Goal: Information Seeking & Learning: Learn about a topic

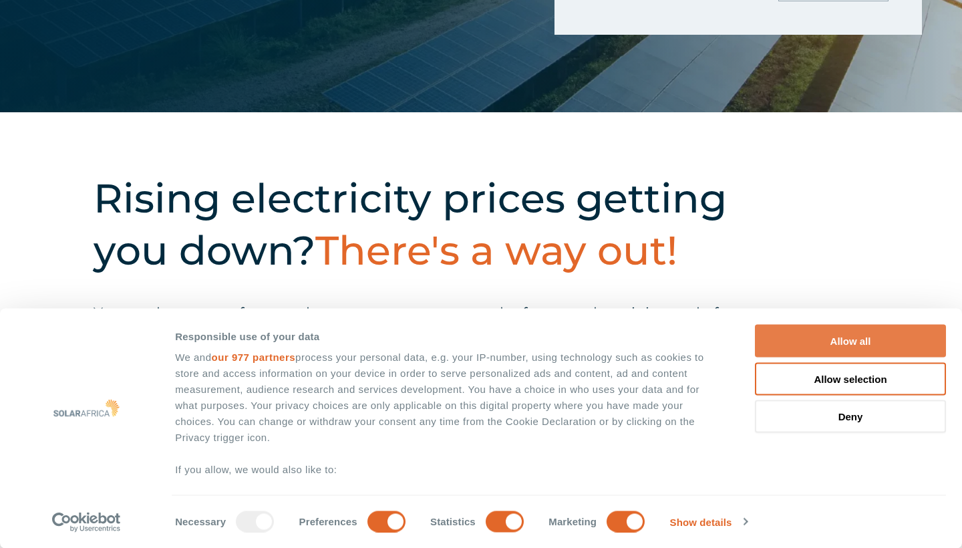
click at [803, 346] on button "Allow all" at bounding box center [850, 341] width 191 height 33
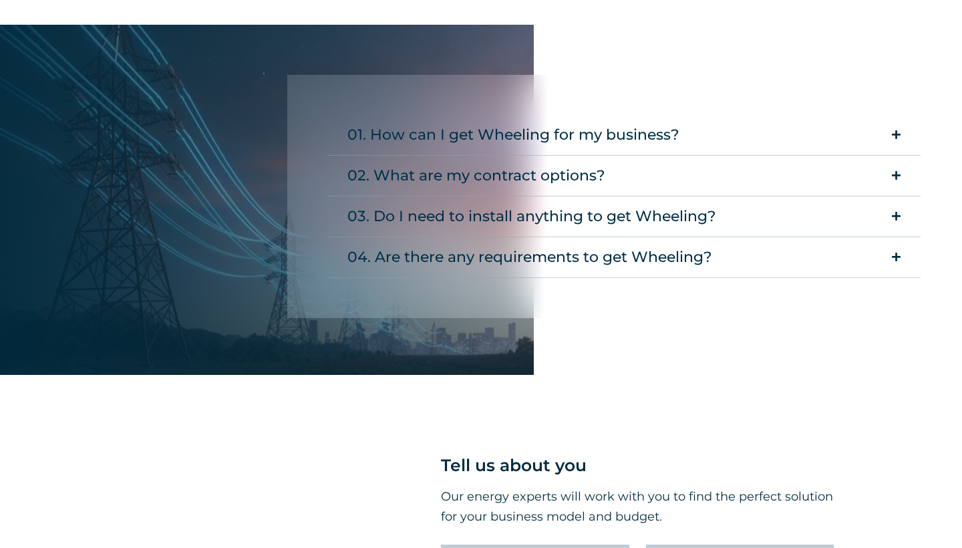
scroll to position [2294, 1]
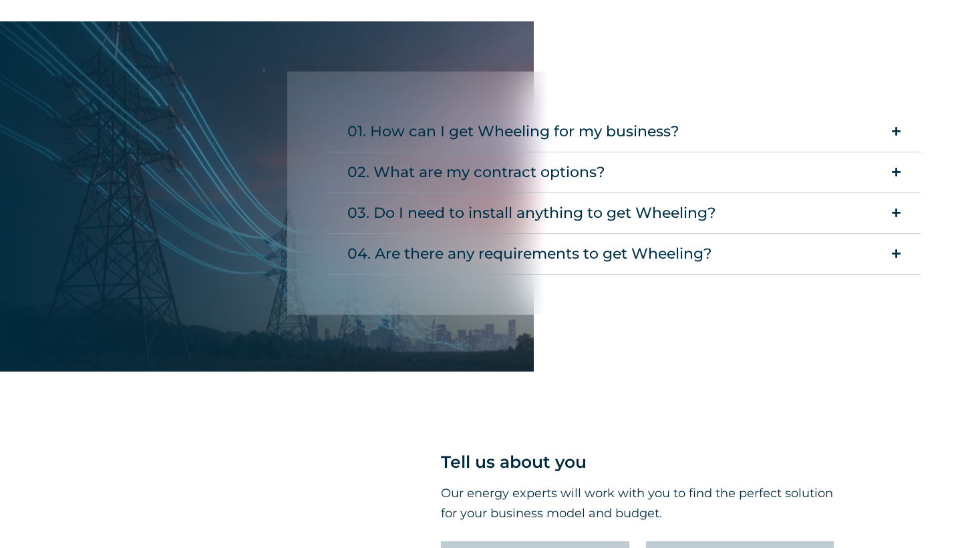
click at [750, 142] on summary "01. How can I get Wheeling for my business?" at bounding box center [623, 132] width 593 height 41
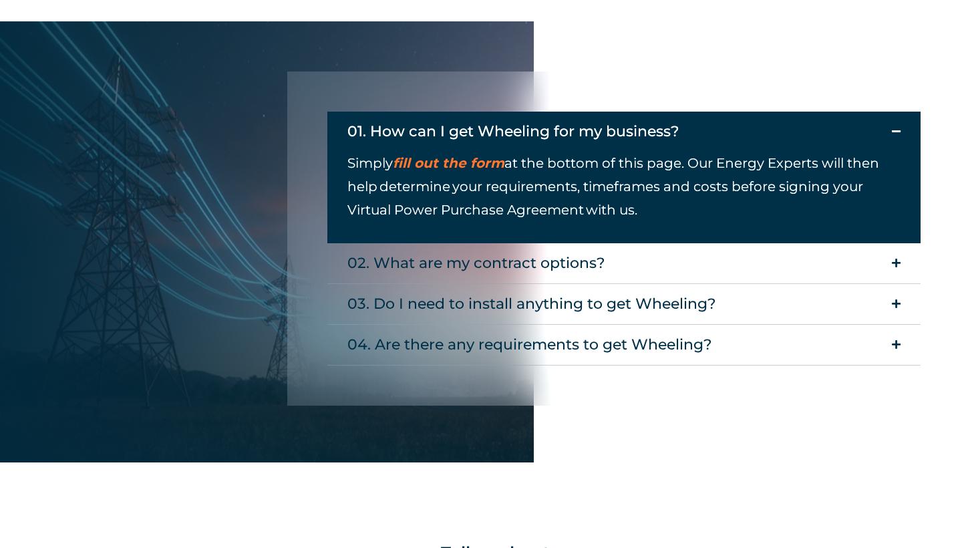
click at [721, 268] on summary "02. What are my contract options?" at bounding box center [623, 263] width 593 height 41
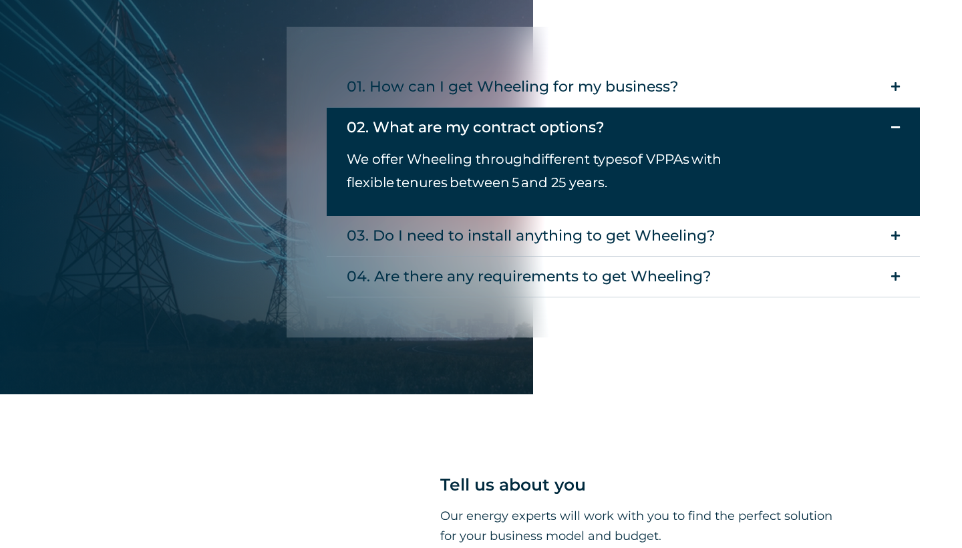
scroll to position [2368, 2]
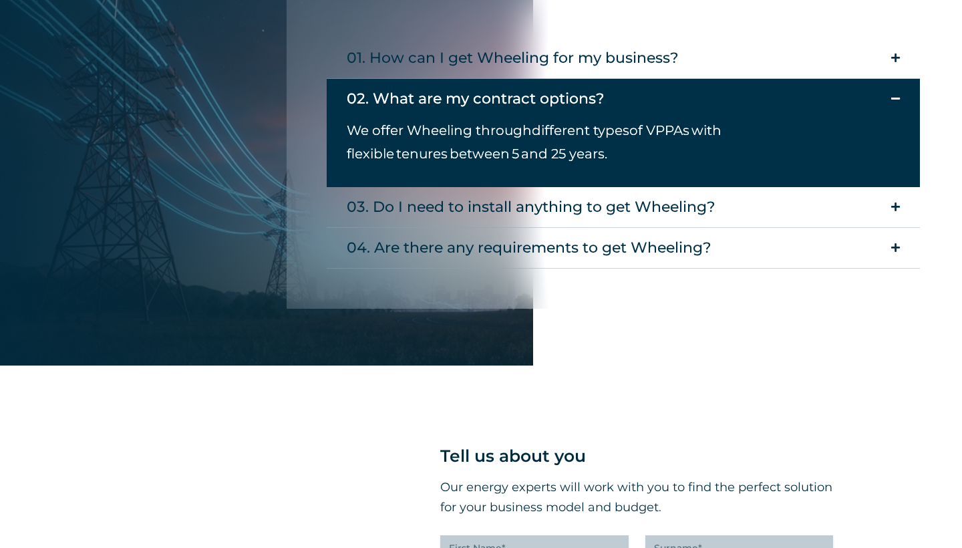
click at [739, 72] on summary "01. How can I get Wheeling for my business?" at bounding box center [623, 58] width 593 height 41
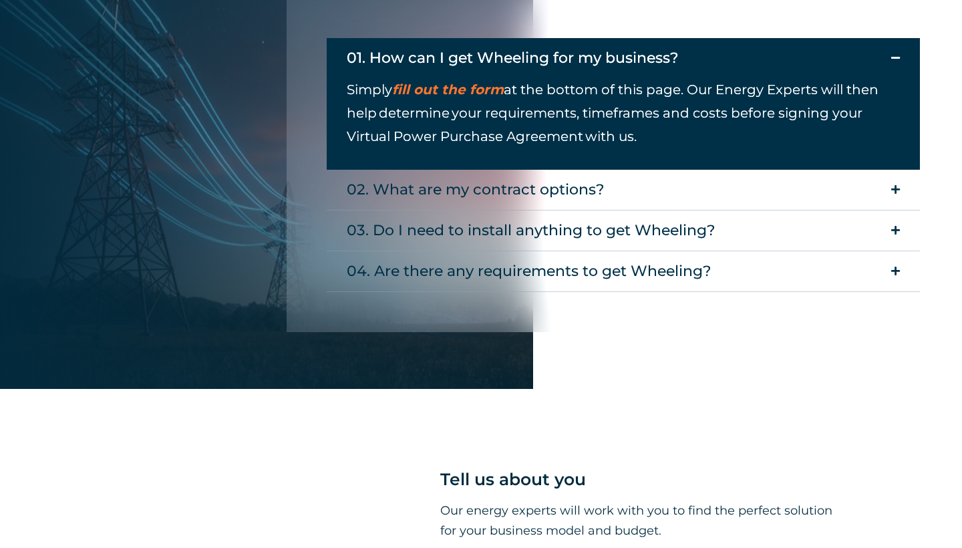
click at [518, 190] on div "02. What are my contract options?" at bounding box center [476, 189] width 258 height 27
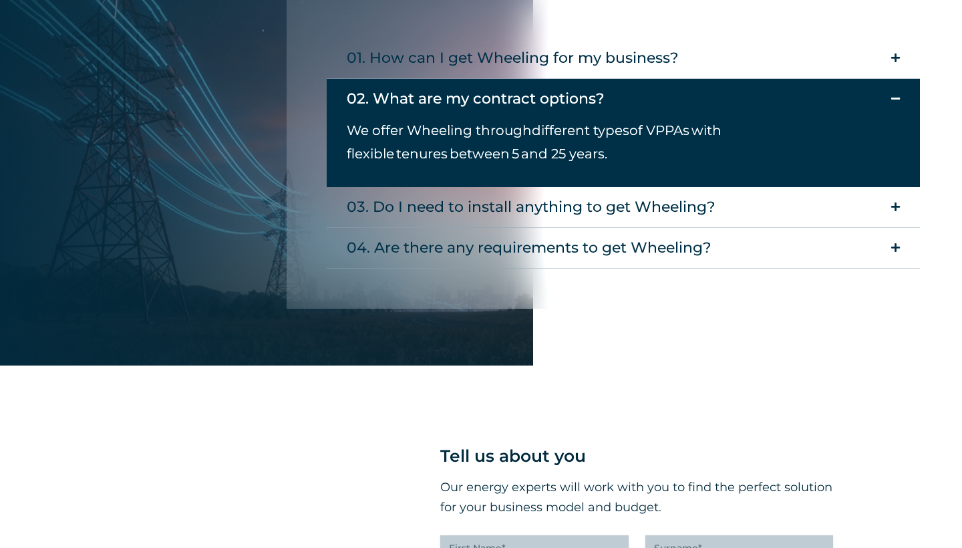
click at [528, 220] on div "03. Do I need to install anything to get Wheeling?" at bounding box center [531, 207] width 369 height 27
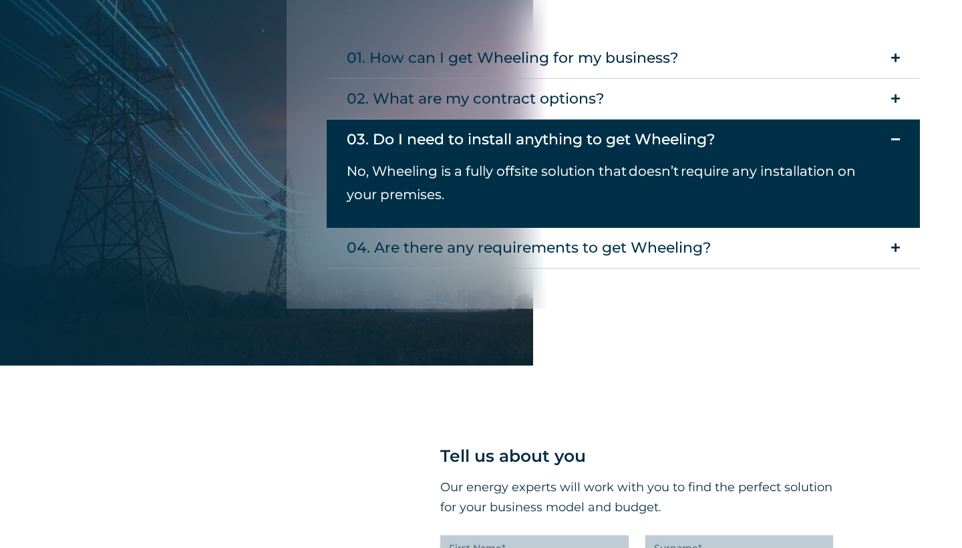
click at [524, 248] on div "04. Are there any requirements to get Wheeling?" at bounding box center [529, 247] width 365 height 27
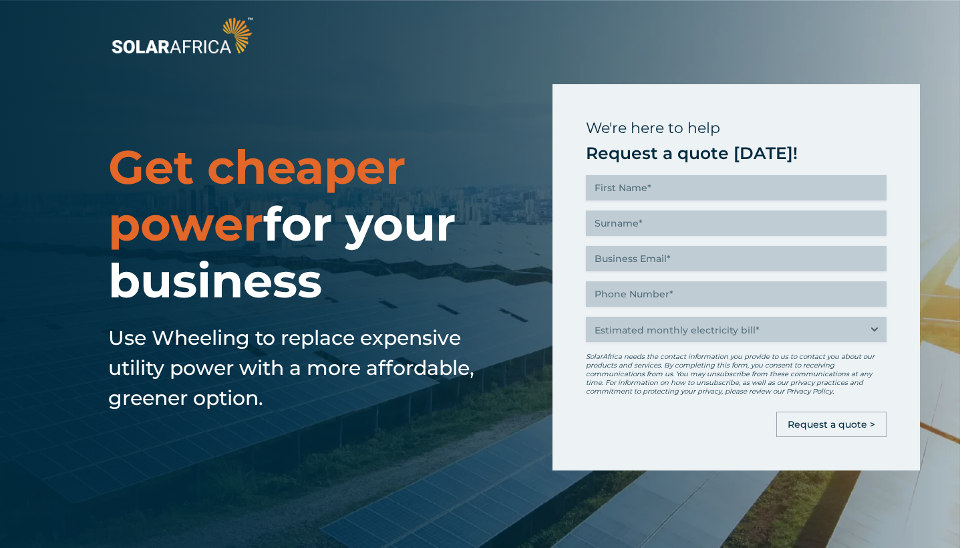
scroll to position [0, 2]
click at [177, 47] on img at bounding box center [182, 35] width 148 height 44
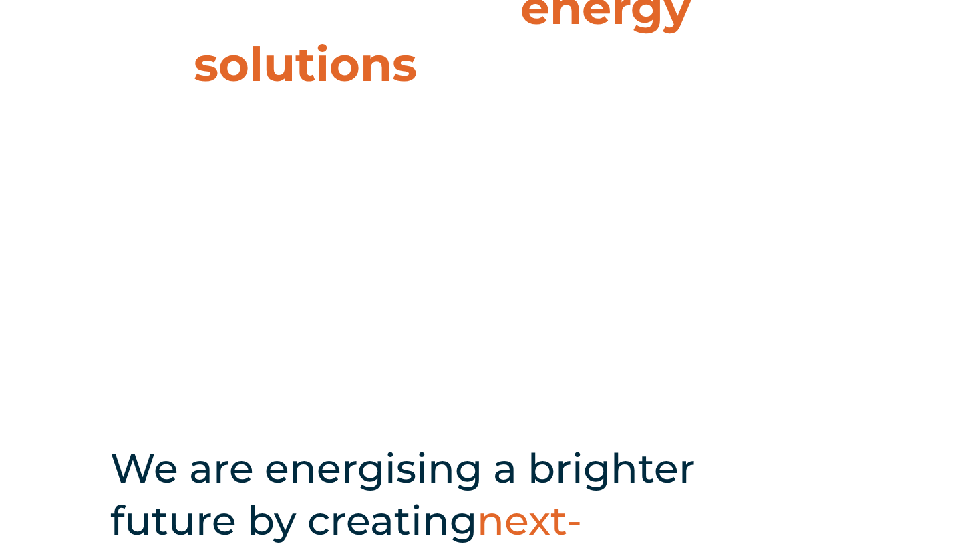
scroll to position [168, 0]
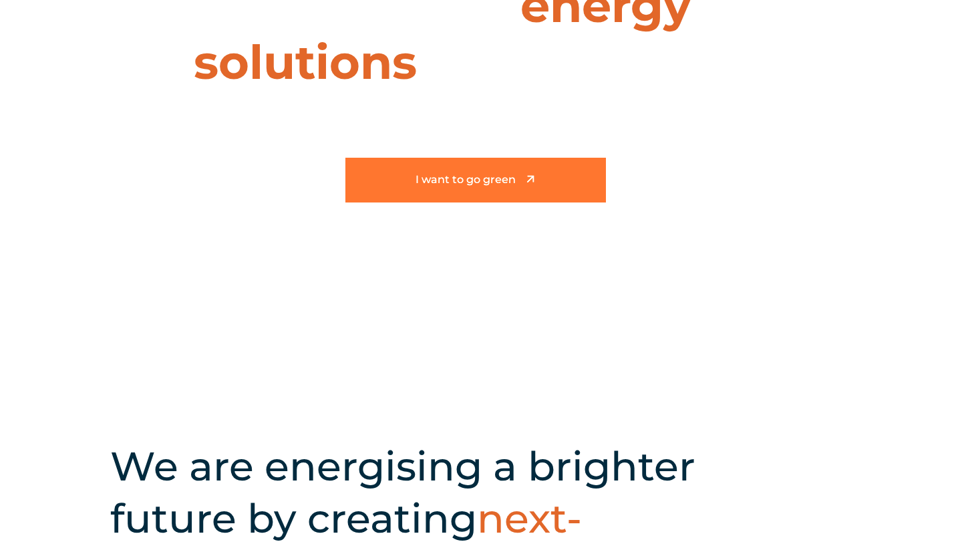
click at [452, 194] on link "I want to go green" at bounding box center [475, 180] width 260 height 45
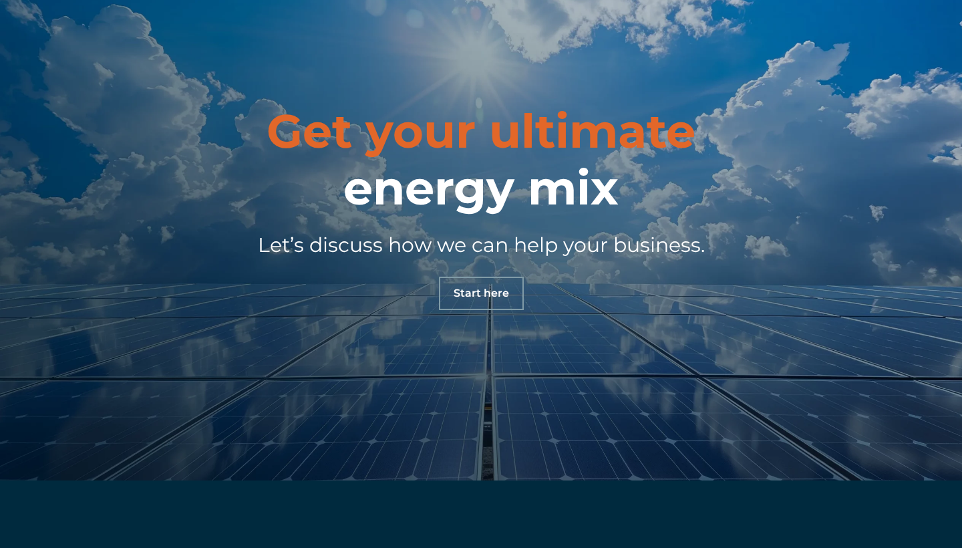
scroll to position [4308, 0]
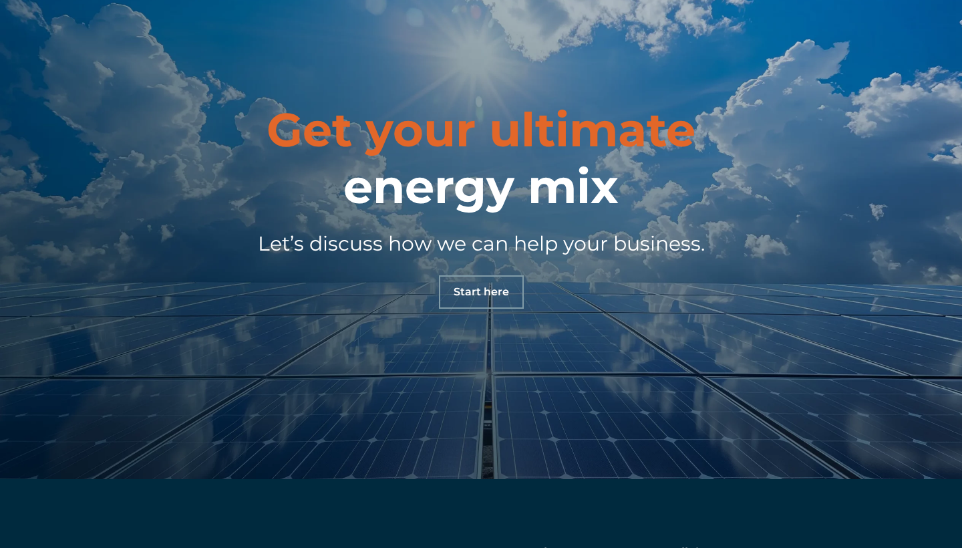
click at [464, 283] on link "Start here" at bounding box center [481, 291] width 85 height 33
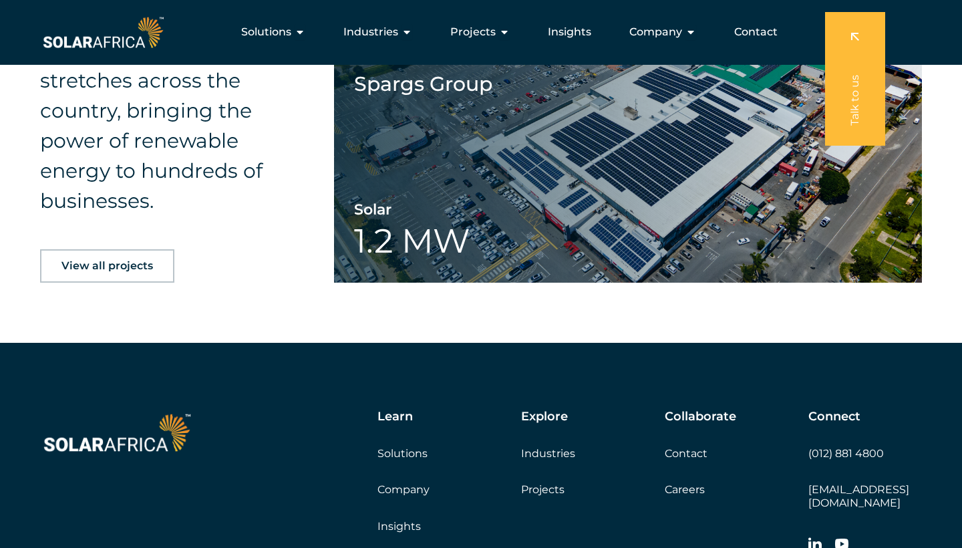
scroll to position [1967, 0]
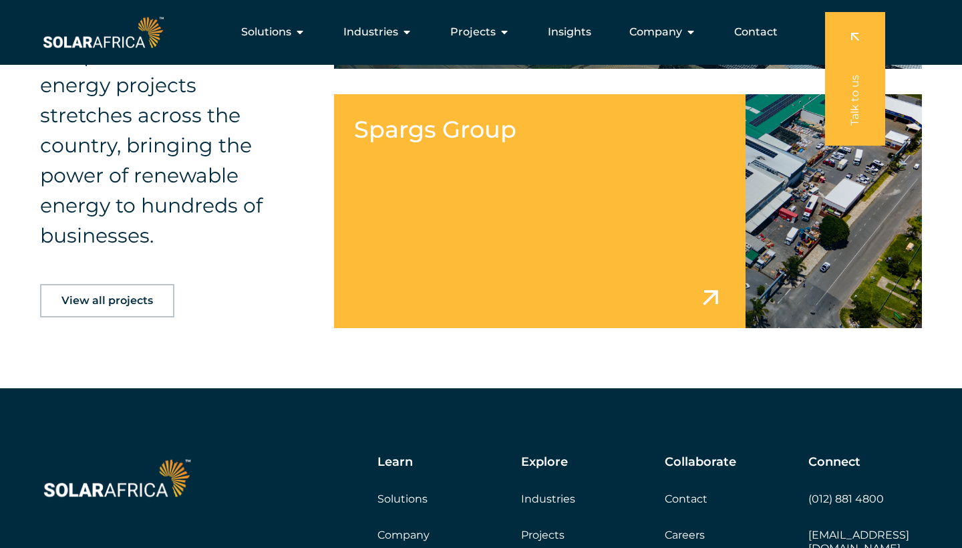
click at [518, 252] on link at bounding box center [628, 211] width 588 height 234
